Goal: Task Accomplishment & Management: Use online tool/utility

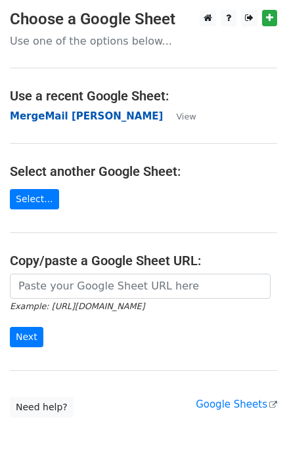
click at [106, 120] on strong "MergeMail Elizabeth Gardner" at bounding box center [86, 116] width 153 height 12
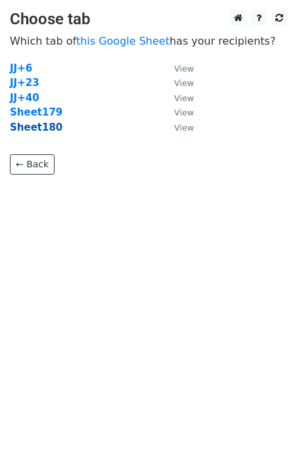
click at [50, 129] on strong "Sheet180" at bounding box center [36, 127] width 52 height 12
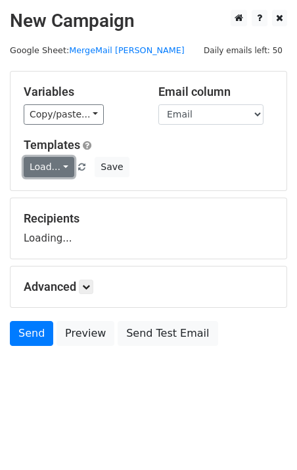
click at [58, 171] on link "Load..." at bounding box center [49, 167] width 51 height 20
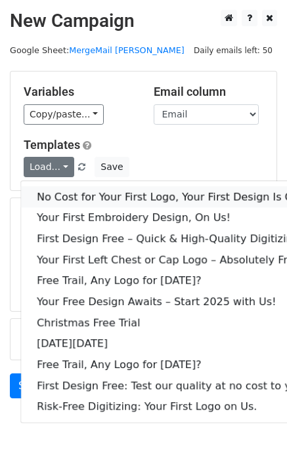
click at [93, 192] on link "No Cost for Your First Logo, Your First Design Is On Us!" at bounding box center [178, 196] width 315 height 21
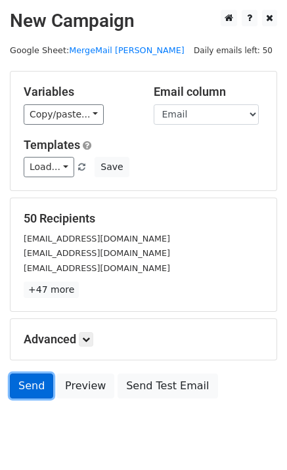
click at [30, 388] on link "Send" at bounding box center [31, 385] width 43 height 25
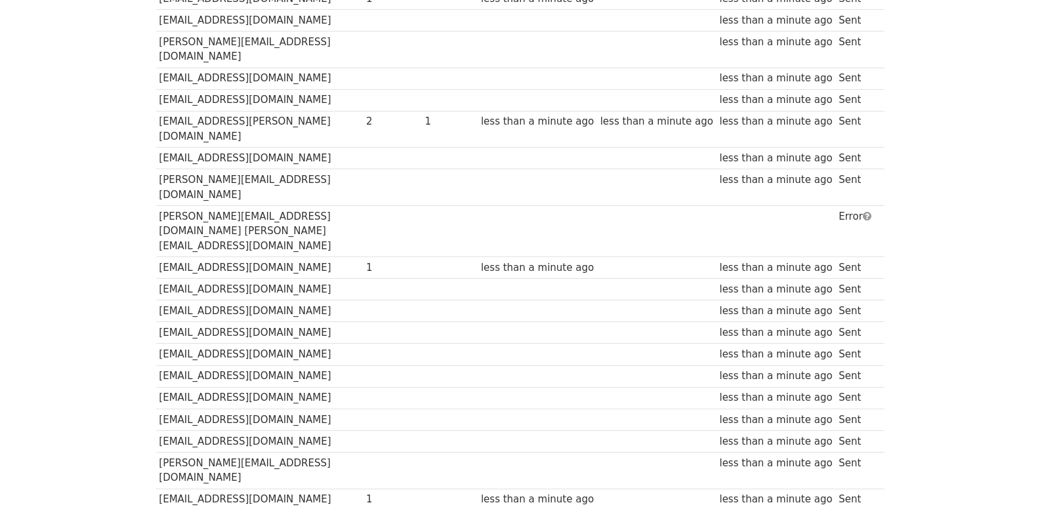
scroll to position [913, 0]
